Goal: Ask a question: Seek information or help from site administrators or community

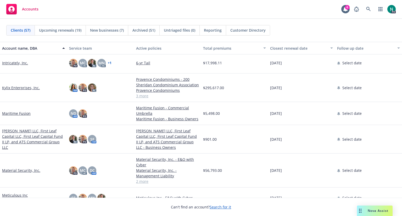
scroll to position [569, 0]
click at [17, 86] on link "Kylix Enterprises, Inc." at bounding box center [21, 87] width 38 height 5
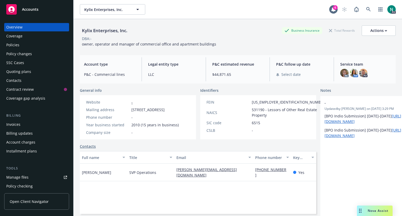
click at [14, 45] on div "Policies" at bounding box center [12, 45] width 13 height 8
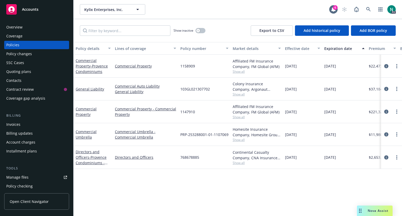
click at [379, 209] on span "Nova Assist" at bounding box center [378, 211] width 21 height 4
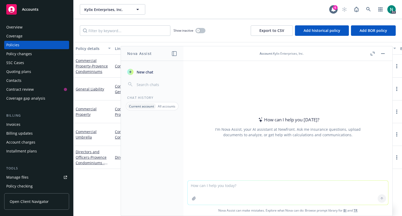
click at [268, 186] on textarea at bounding box center [288, 193] width 200 height 24
type textarea "show me all policies for Provence Condiminiums"
